Goal: Task Accomplishment & Management: Complete application form

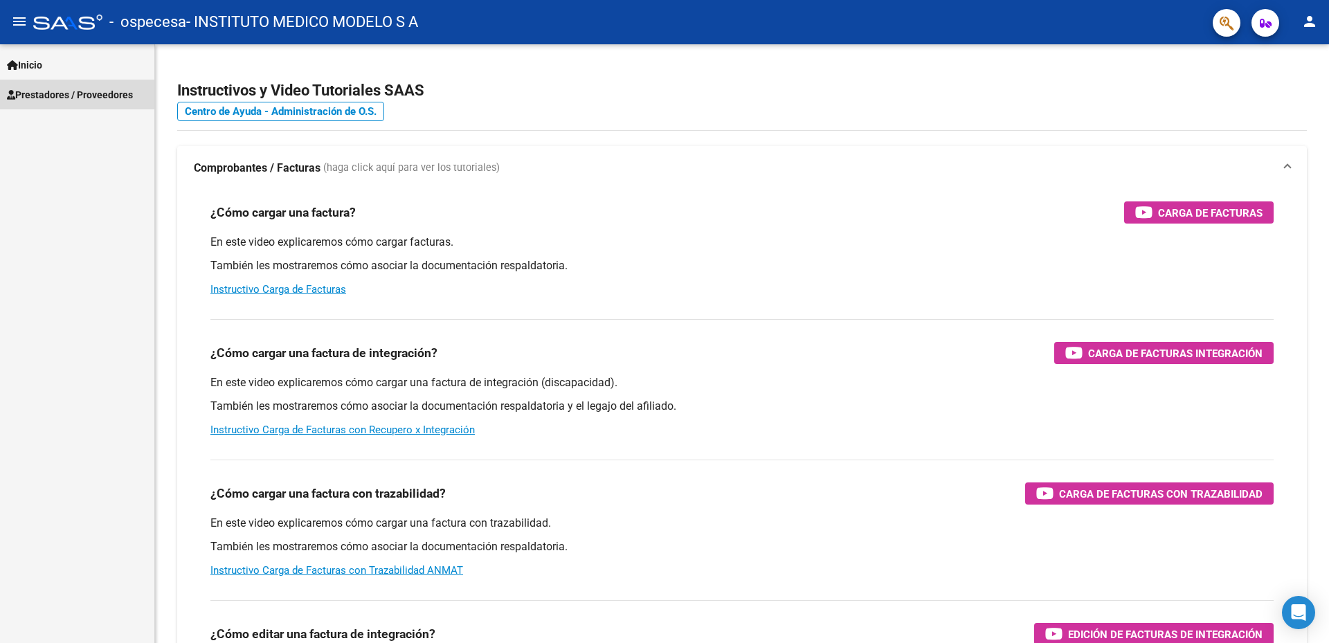
click at [30, 98] on span "Prestadores / Proveedores" at bounding box center [70, 94] width 126 height 15
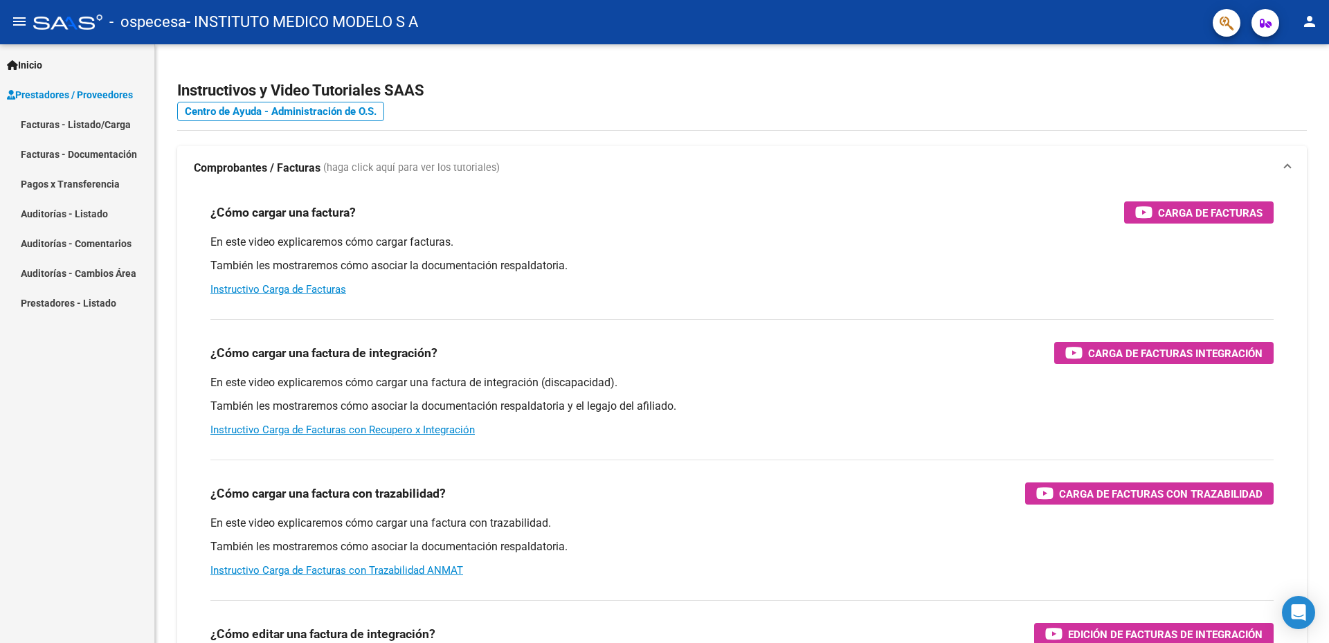
click at [46, 125] on link "Facturas - Listado/Carga" at bounding box center [77, 124] width 154 height 30
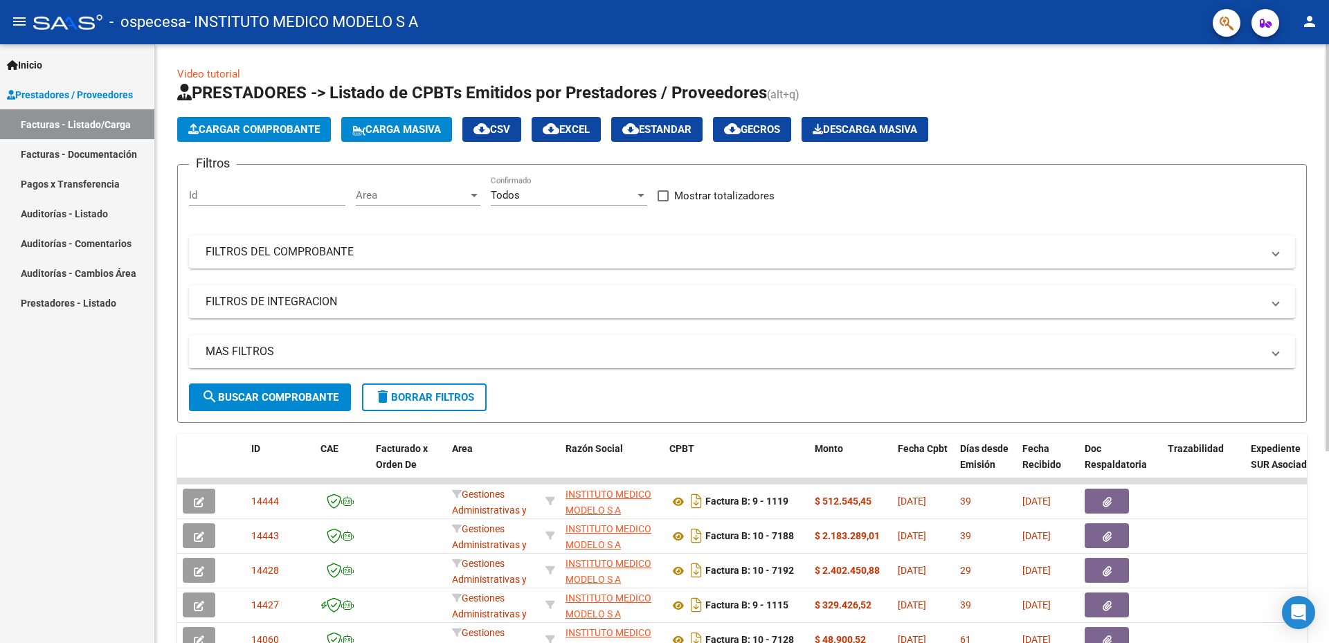
click at [264, 130] on span "Cargar Comprobante" at bounding box center [253, 129] width 131 height 12
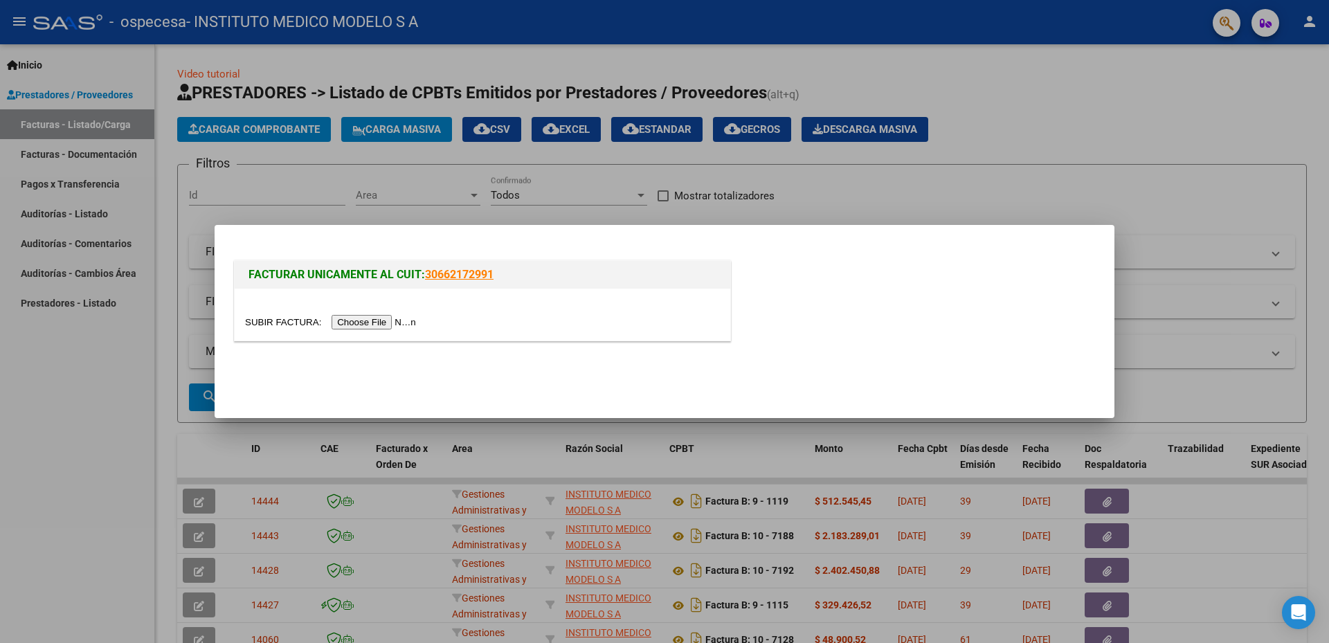
click at [356, 315] on input "file" at bounding box center [332, 322] width 175 height 15
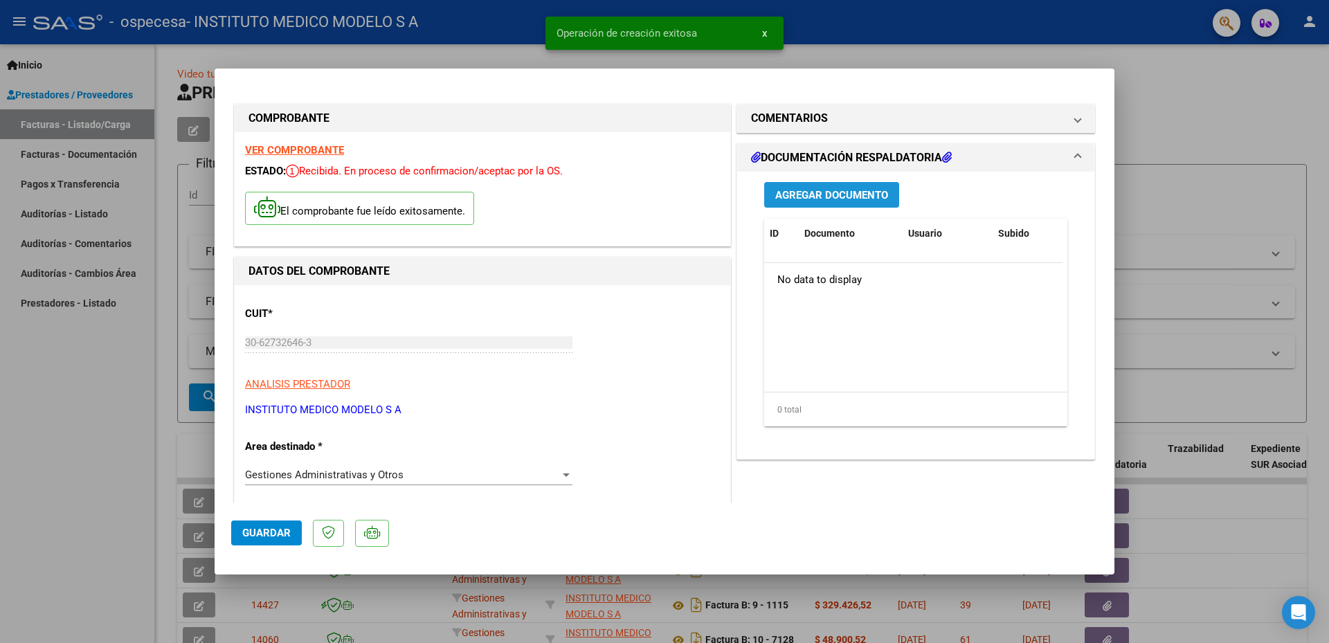
click at [817, 202] on button "Agregar Documento" at bounding box center [831, 195] width 135 height 26
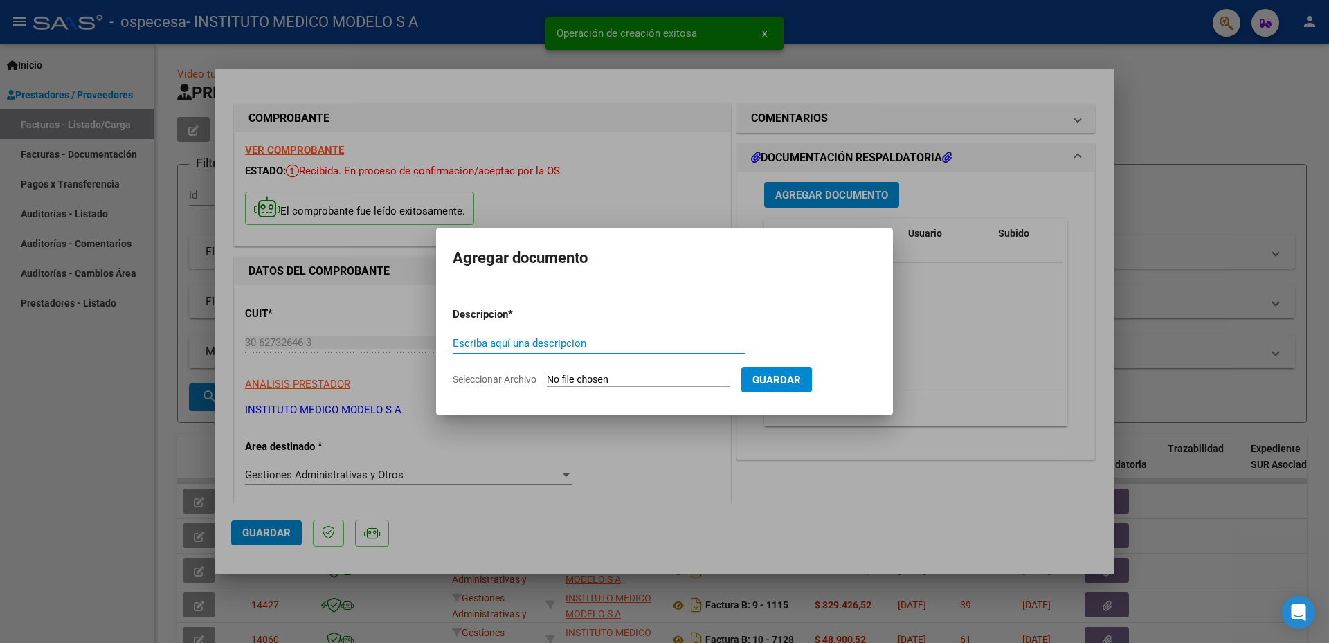
click at [678, 381] on input "Seleccionar Archivo" at bounding box center [638, 380] width 183 height 13
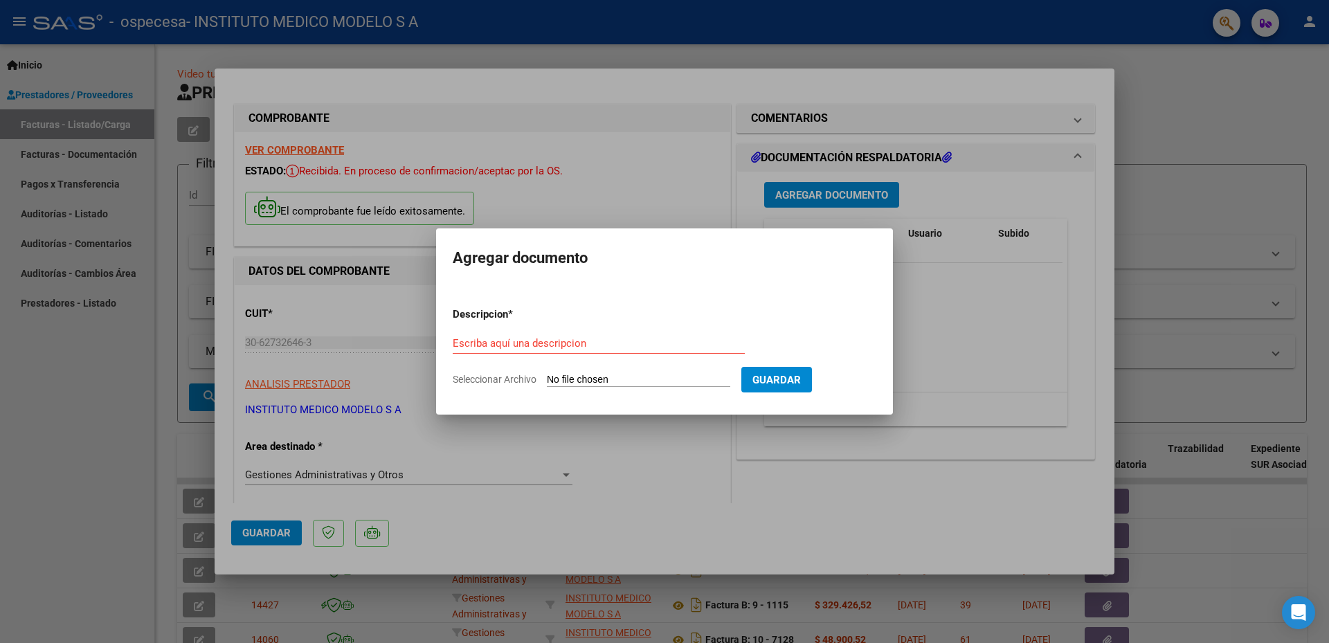
type input "C:\fakepath\N° 57049 - INTERNACION GRAL.pdf"
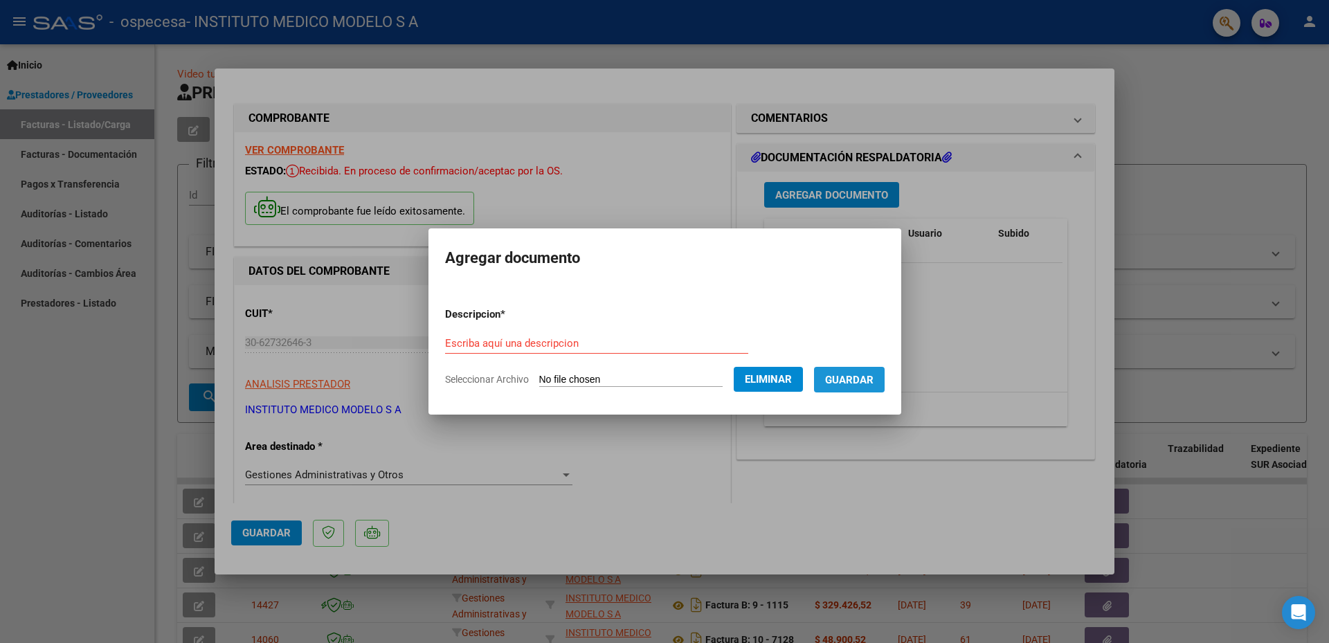
click at [871, 386] on button "Guardar" at bounding box center [849, 380] width 71 height 26
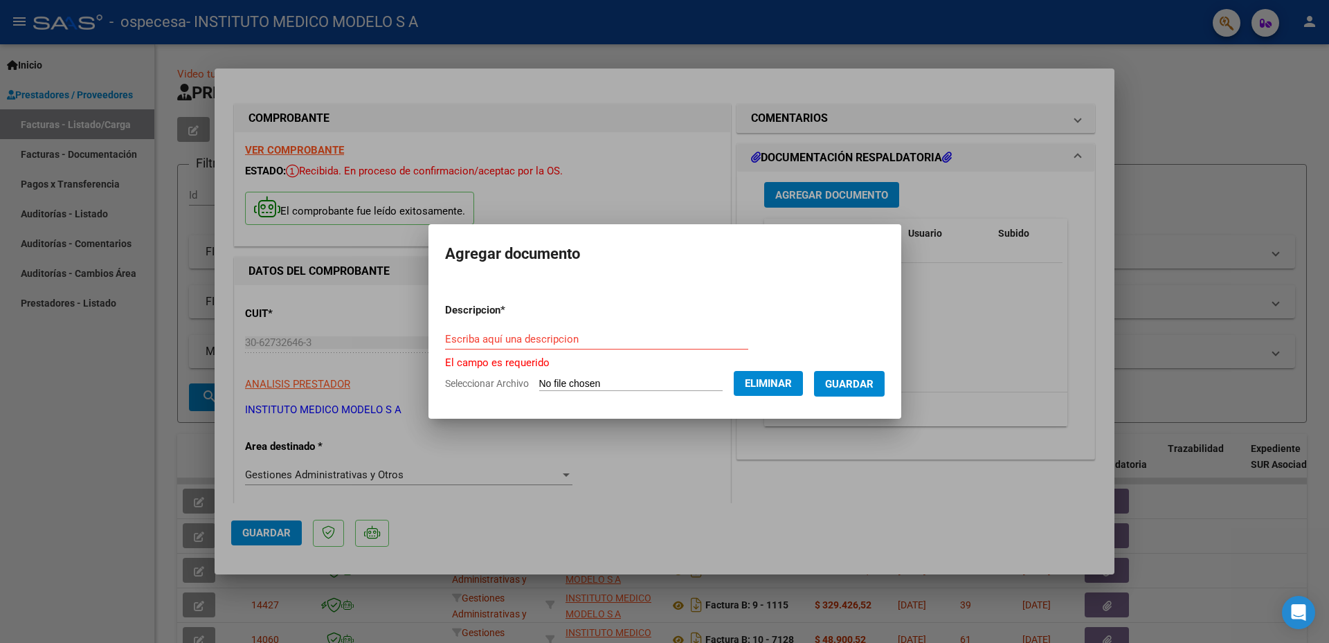
click at [509, 338] on input "Escriba aquí una descripcion" at bounding box center [596, 339] width 303 height 12
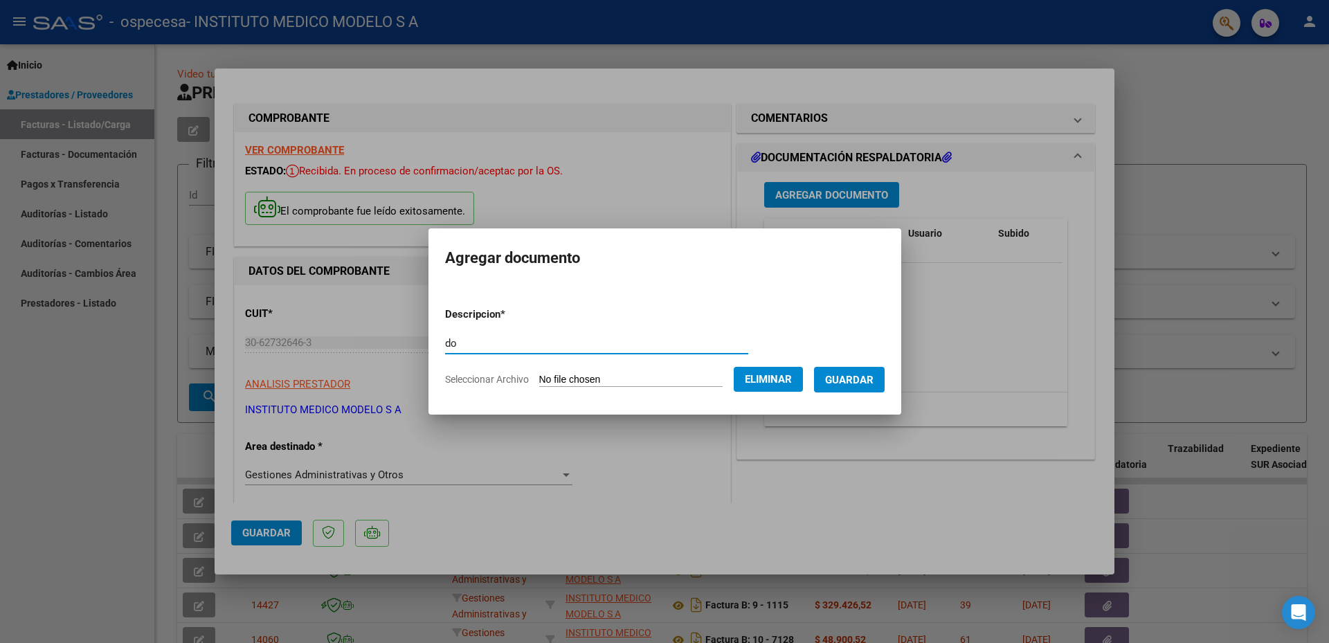
type input "d"
type input "DOC. RESPALDATORIA INTERNACION GRAL"
click at [873, 384] on span "Guardar" at bounding box center [849, 380] width 48 height 12
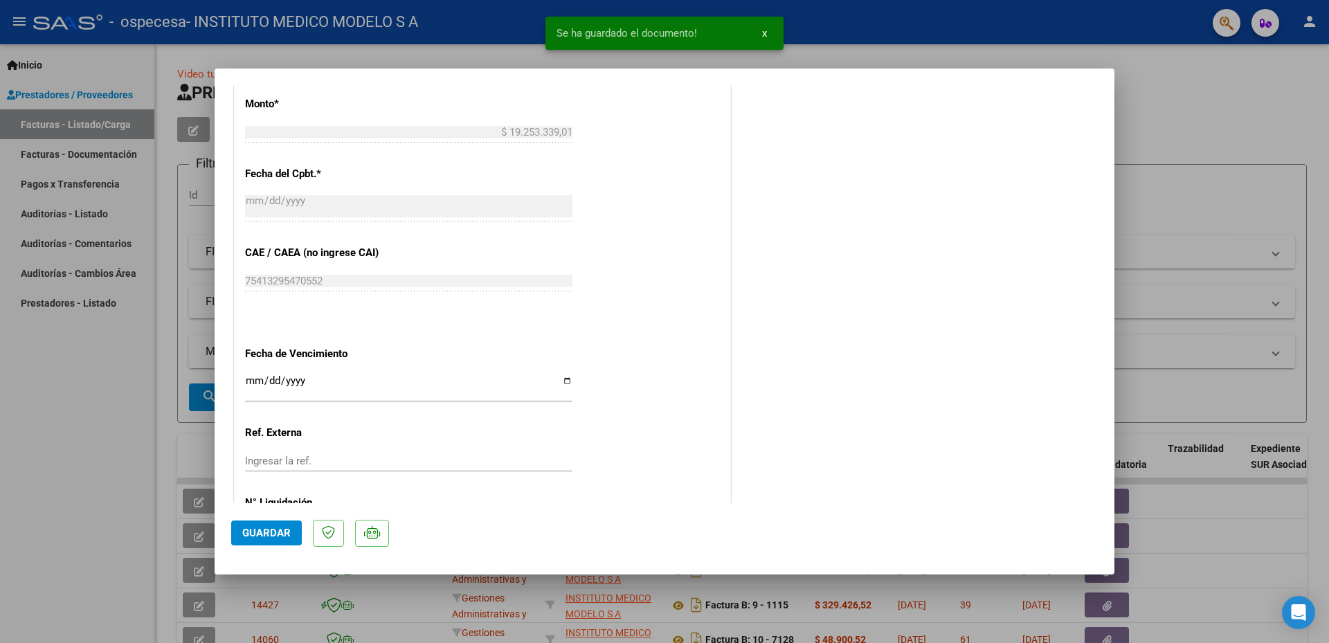
scroll to position [688, 0]
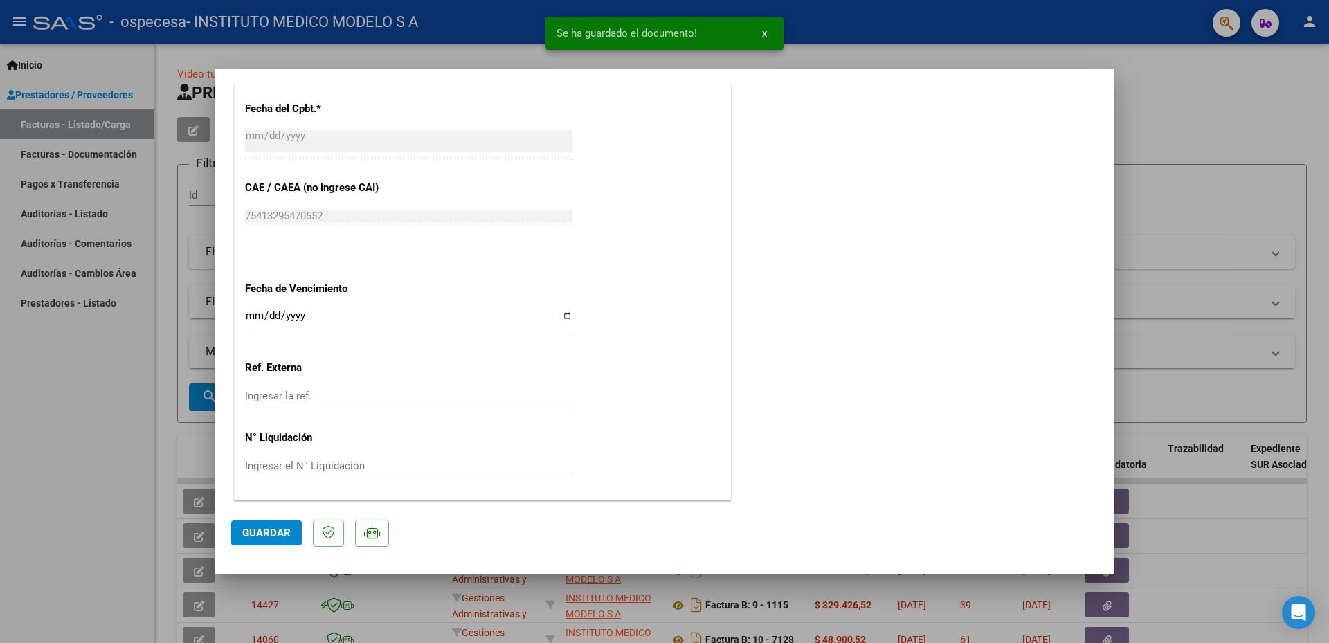
click at [567, 319] on input "Ingresar la fecha" at bounding box center [408, 321] width 327 height 22
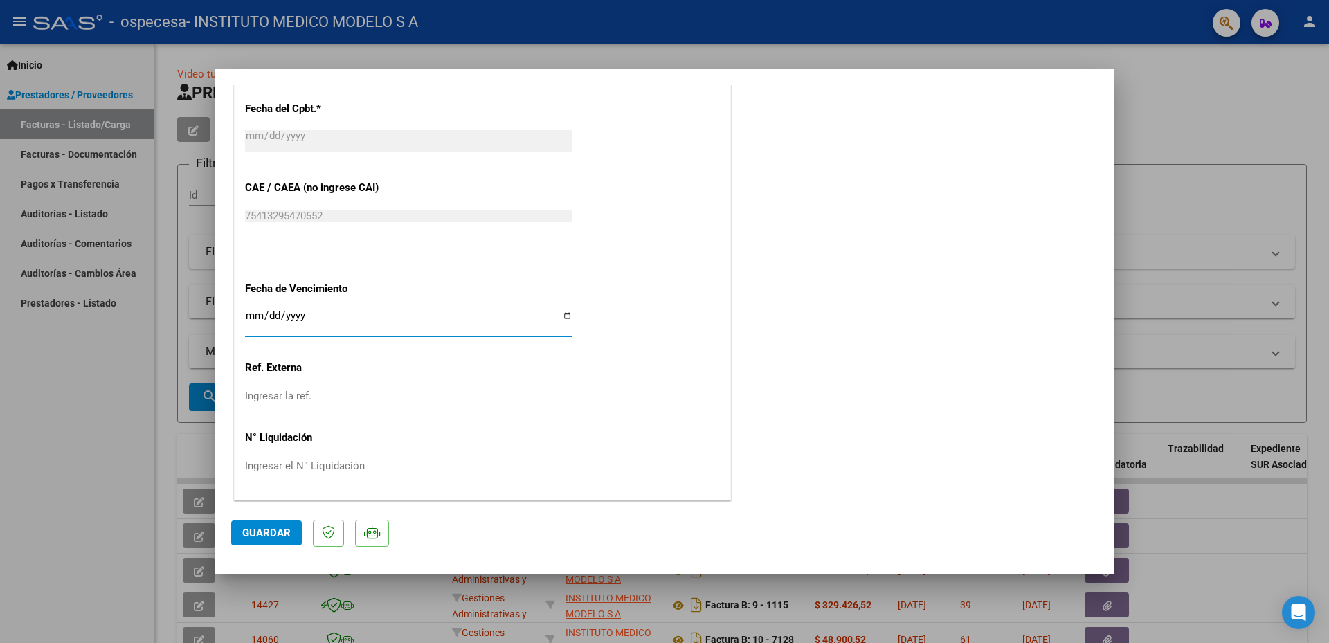
type input "[DATE]"
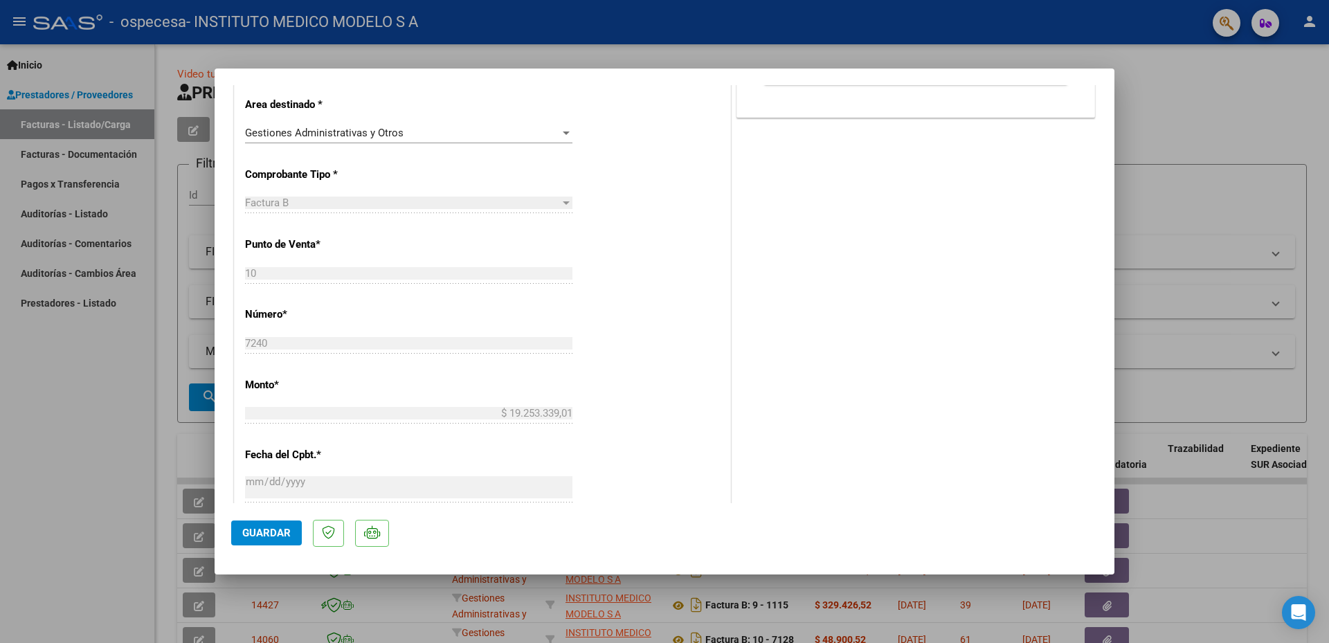
scroll to position [0, 0]
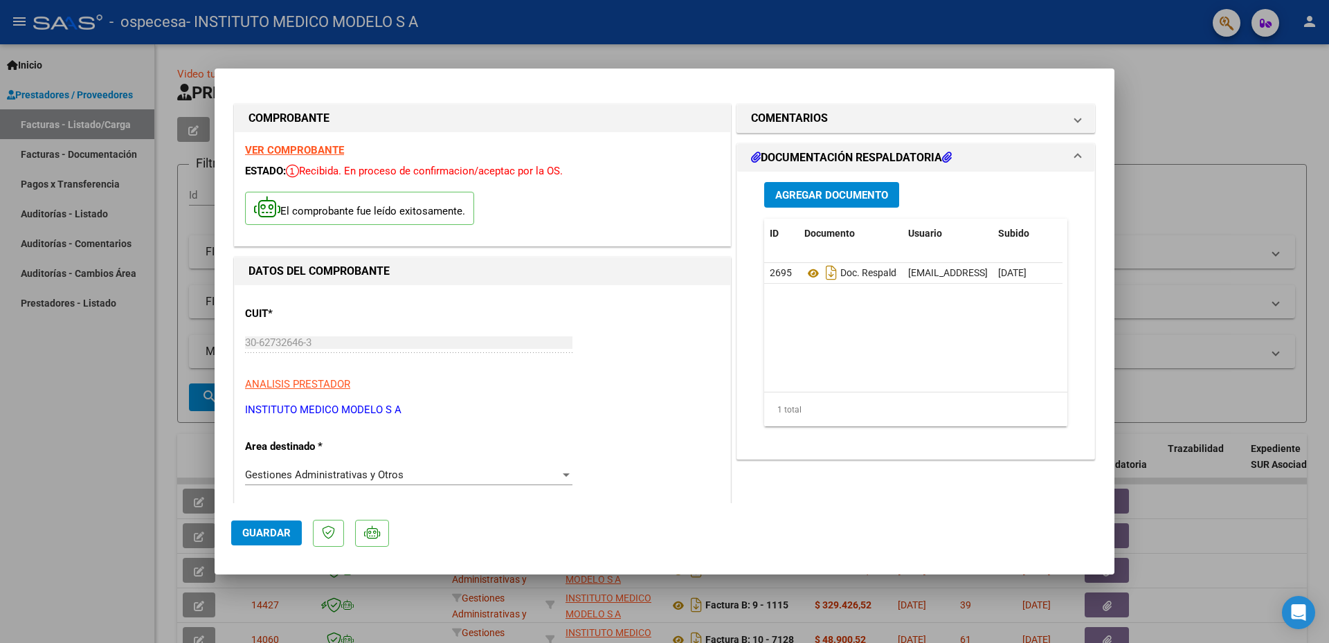
click at [290, 531] on button "Guardar" at bounding box center [266, 532] width 71 height 25
click at [1167, 136] on div at bounding box center [664, 321] width 1329 height 643
type input "$ 0,00"
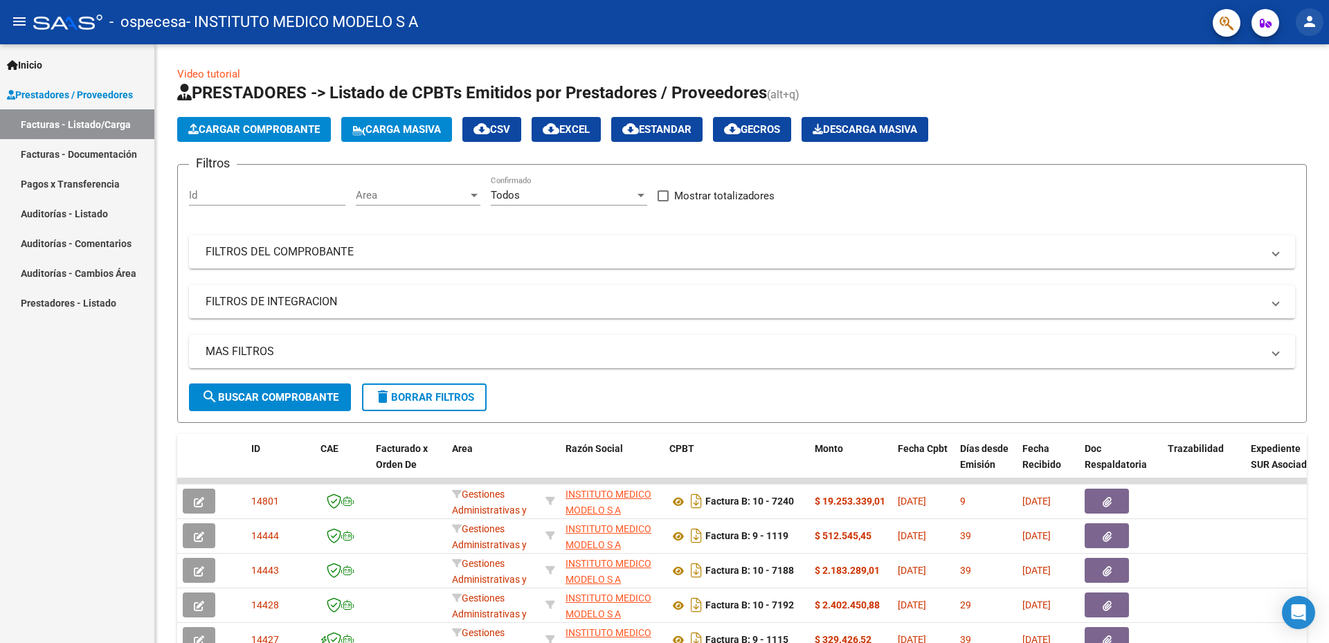
click at [1311, 12] on button "person" at bounding box center [1310, 22] width 28 height 28
click at [1275, 93] on button "exit_to_app Salir" at bounding box center [1281, 91] width 84 height 33
